Goal: Information Seeking & Learning: Learn about a topic

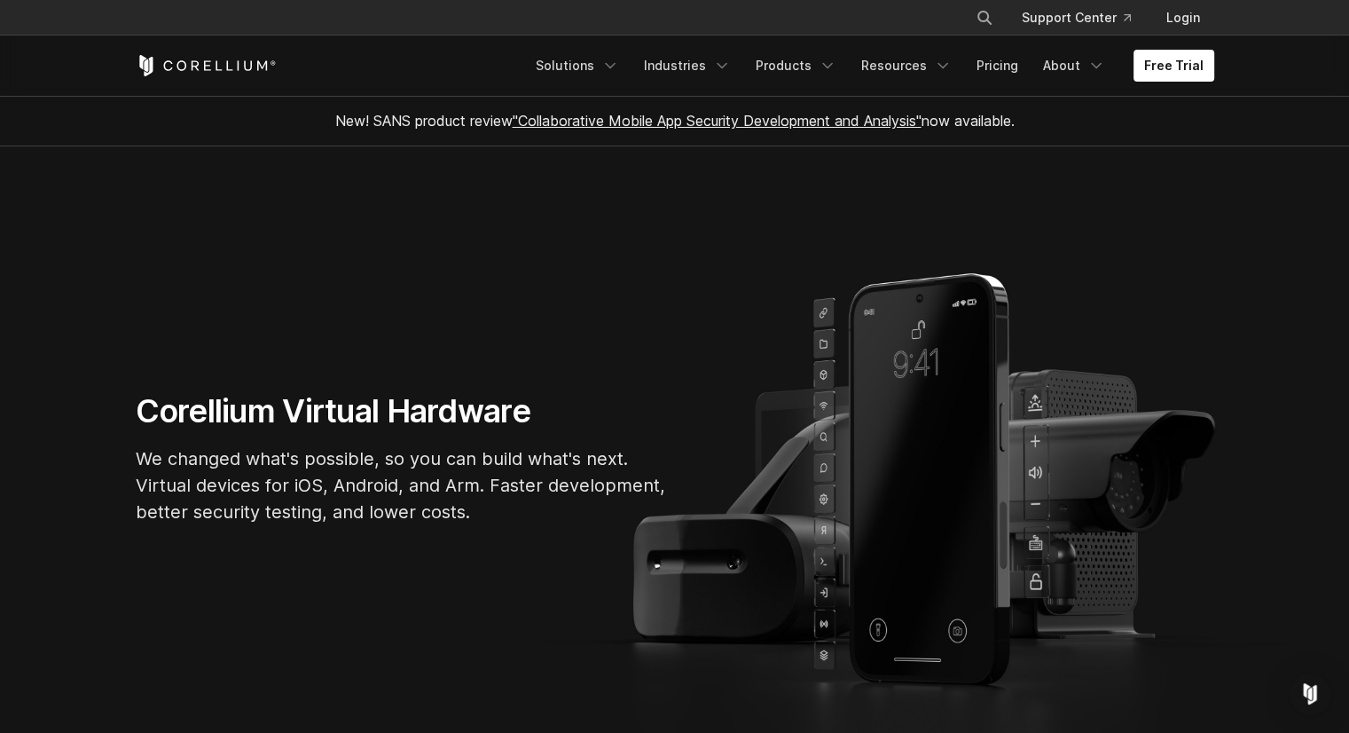
click at [330, 416] on h1 "Corellium Virtual Hardware" at bounding box center [402, 411] width 532 height 40
drag, startPoint x: 822, startPoint y: 266, endPoint x: 789, endPoint y: 246, distance: 39.4
click at [789, 246] on section "Corellium Virtual Hardware We changed what's possible, so you can build what's …" at bounding box center [674, 465] width 1349 height 638
click at [790, 269] on section "Corellium Virtual Hardware We changed what's possible, so you can build what's …" at bounding box center [674, 465] width 1349 height 638
drag, startPoint x: 790, startPoint y: 269, endPoint x: 788, endPoint y: 234, distance: 34.6
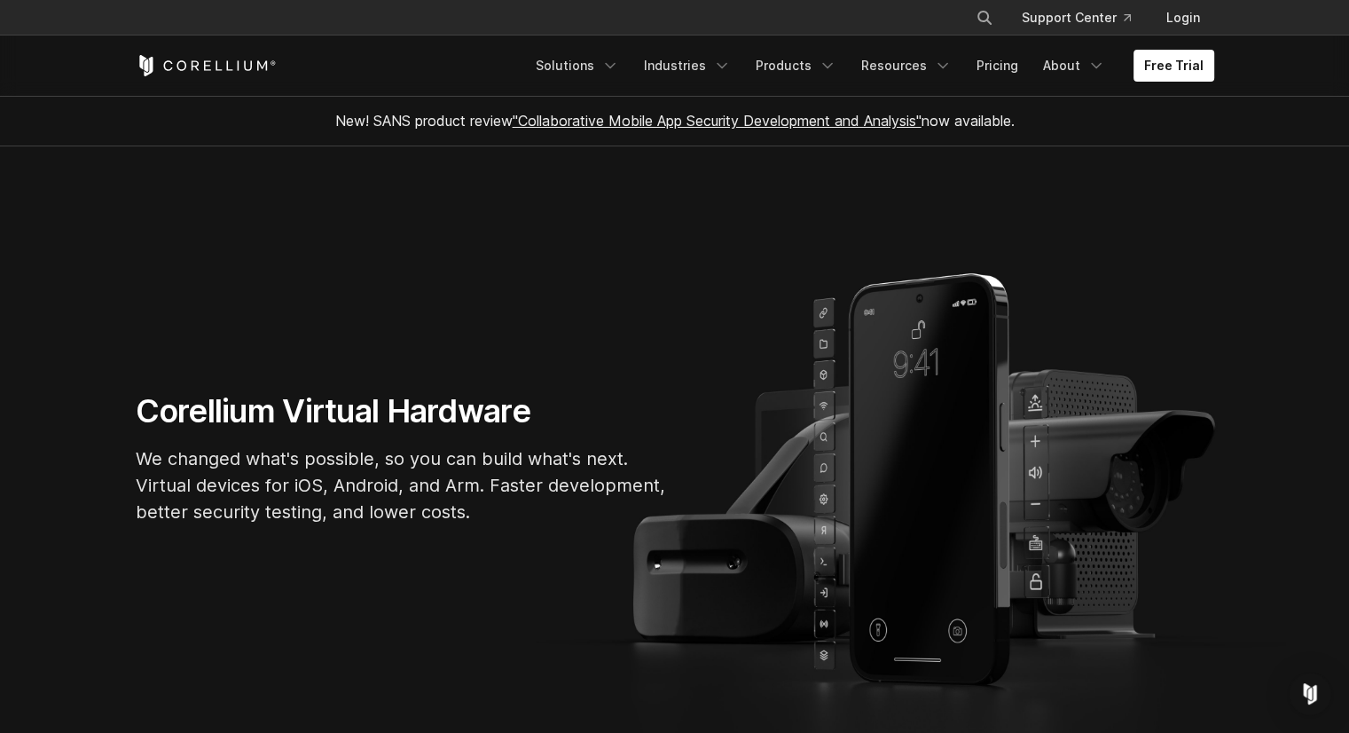
click at [788, 234] on section "Corellium Virtual Hardware We changed what's possible, so you can build what's …" at bounding box center [674, 465] width 1349 height 638
drag, startPoint x: 788, startPoint y: 234, endPoint x: 764, endPoint y: 338, distance: 106.5
drag, startPoint x: 764, startPoint y: 338, endPoint x: 779, endPoint y: 239, distance: 100.5
drag, startPoint x: 779, startPoint y: 239, endPoint x: 754, endPoint y: 318, distance: 83.6
drag, startPoint x: 754, startPoint y: 318, endPoint x: 761, endPoint y: 305, distance: 15.1
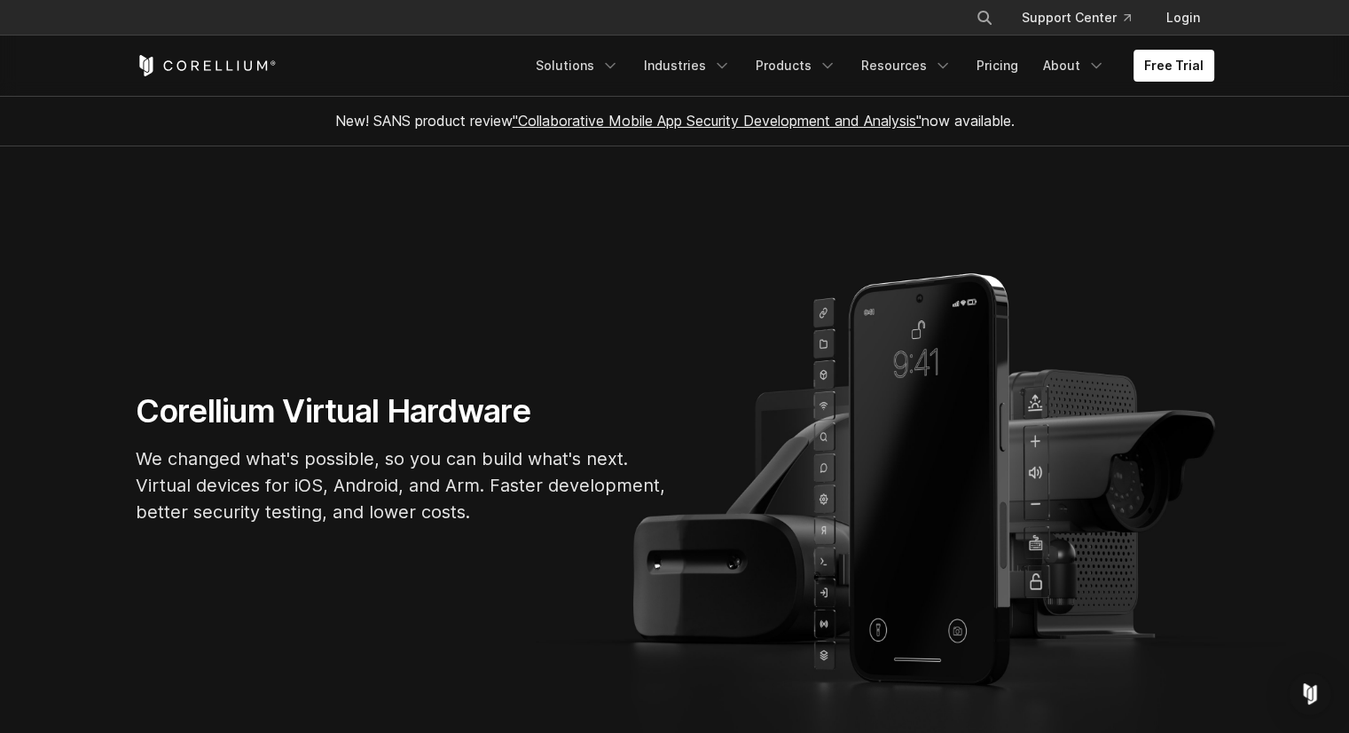
click at [761, 305] on section "Corellium Virtual Hardware We changed what's possible, so you can build what's …" at bounding box center [674, 465] width 1349 height 638
click at [591, 77] on link "Solutions" at bounding box center [577, 66] width 105 height 32
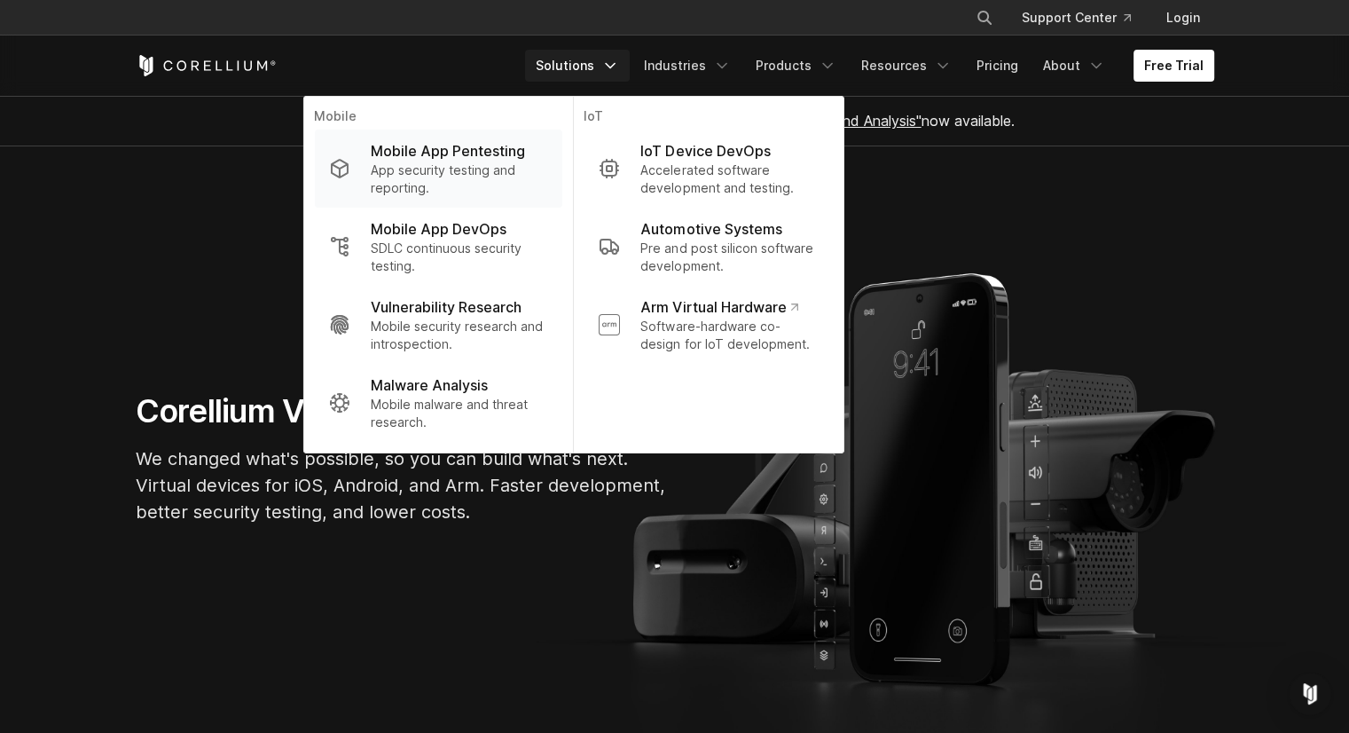
click at [540, 171] on p "App security testing and reporting." at bounding box center [459, 178] width 177 height 35
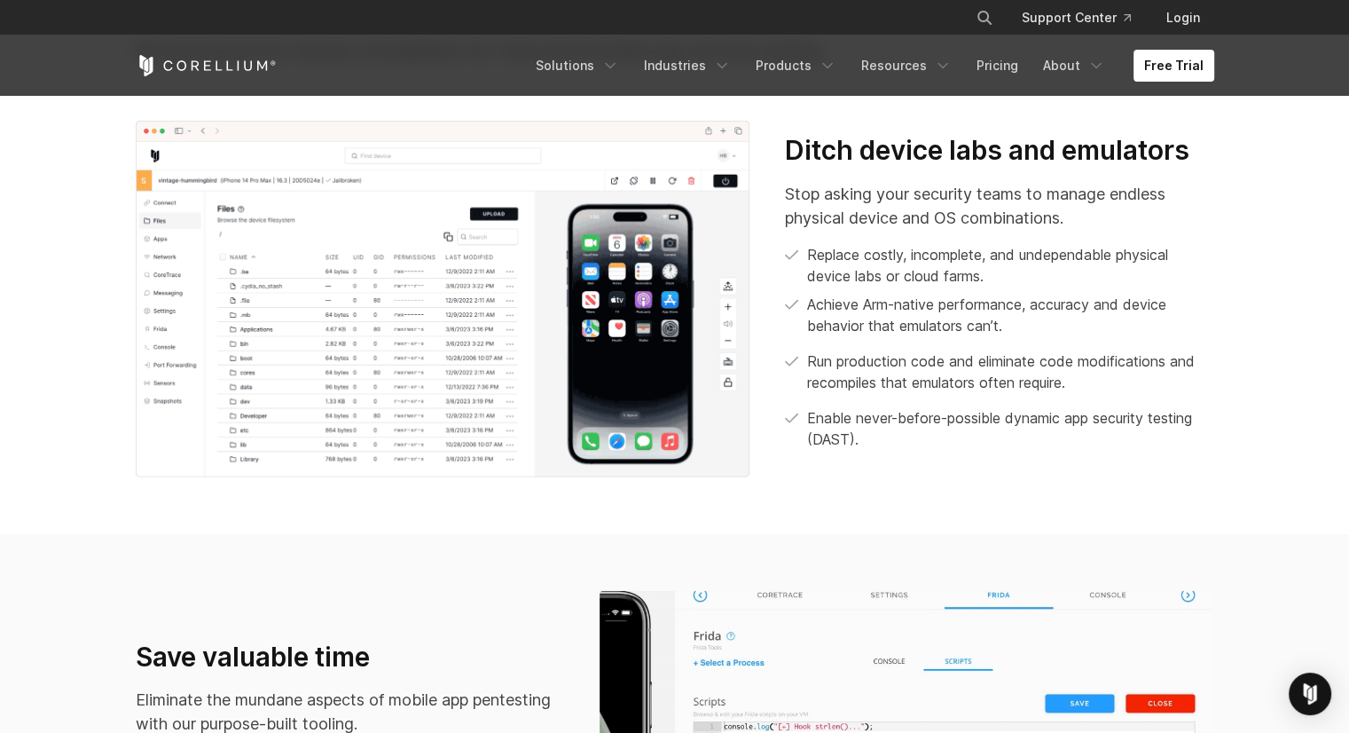
scroll to position [769, 0]
